Goal: Contribute content: Contribute content

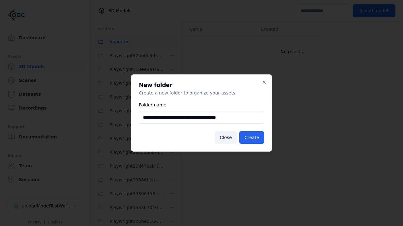
scroll to position [748, 0]
type input "**********"
click at [252, 138] on button "Create" at bounding box center [251, 137] width 25 height 13
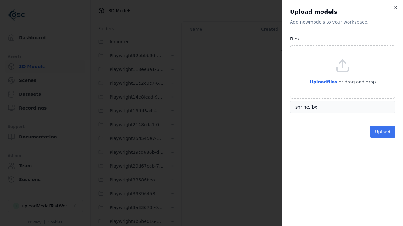
click at [383, 132] on button "Upload" at bounding box center [382, 132] width 25 height 13
